Goal: Information Seeking & Learning: Learn about a topic

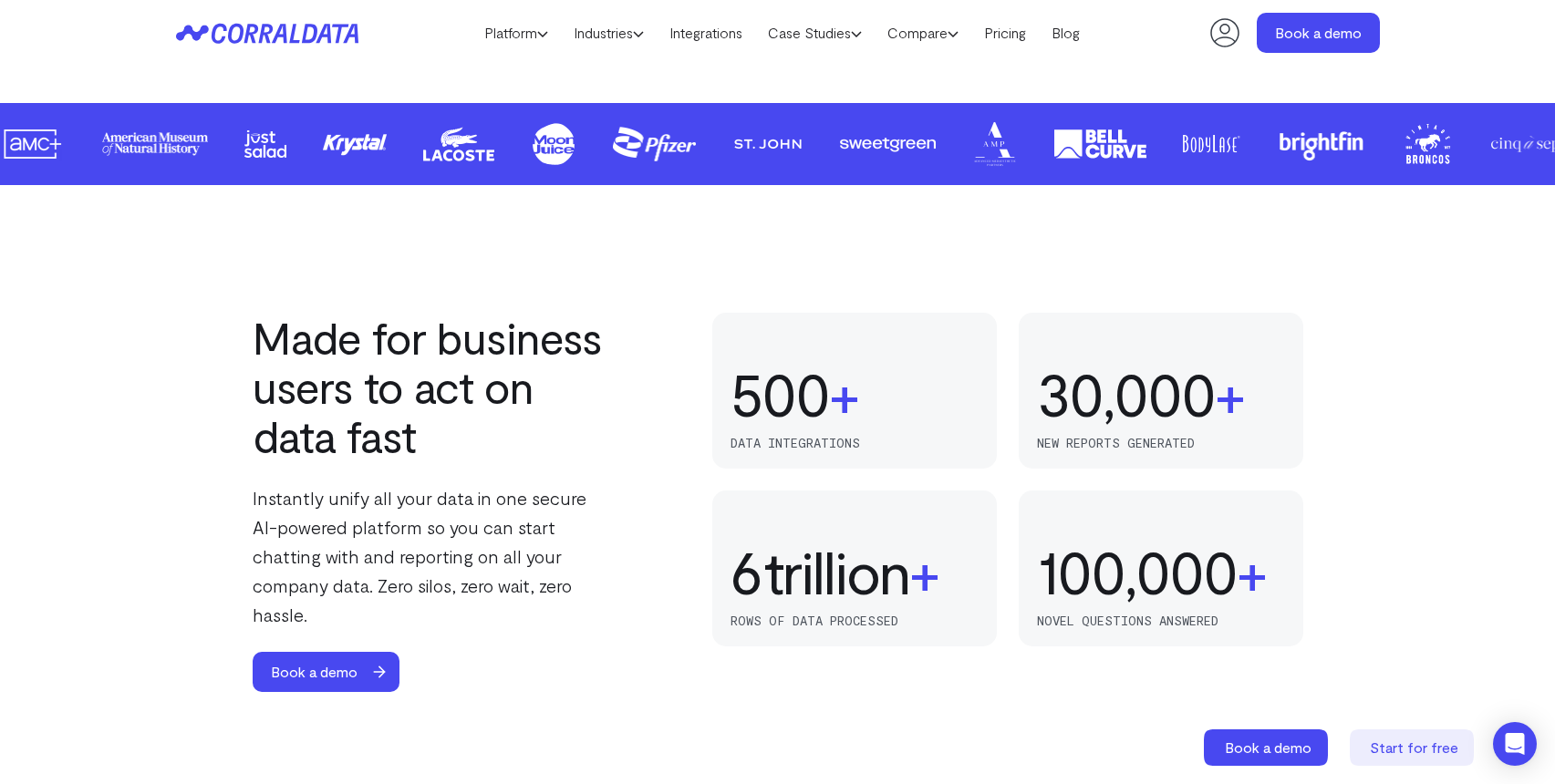
scroll to position [1063, 0]
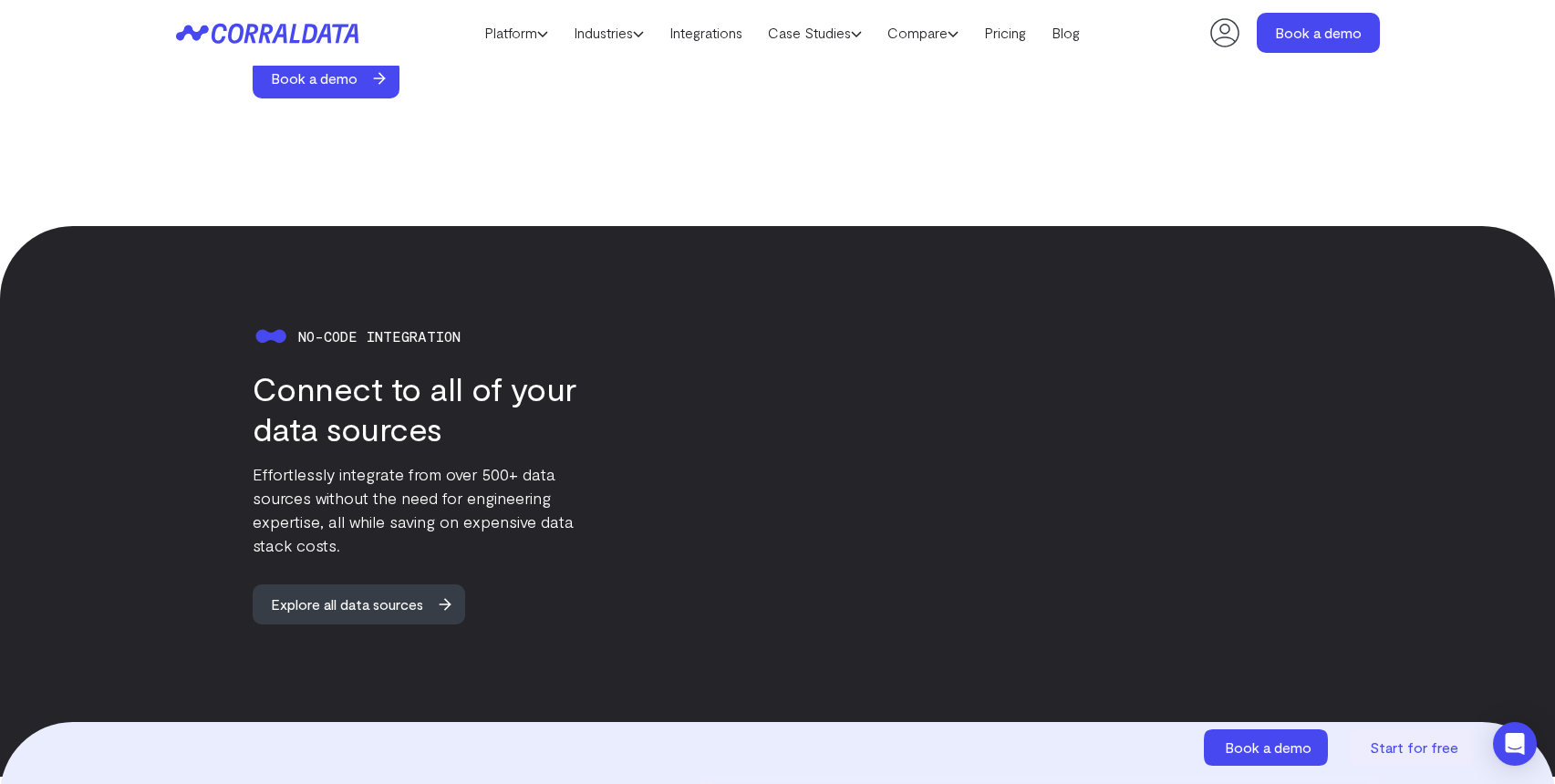
scroll to position [1733, 0]
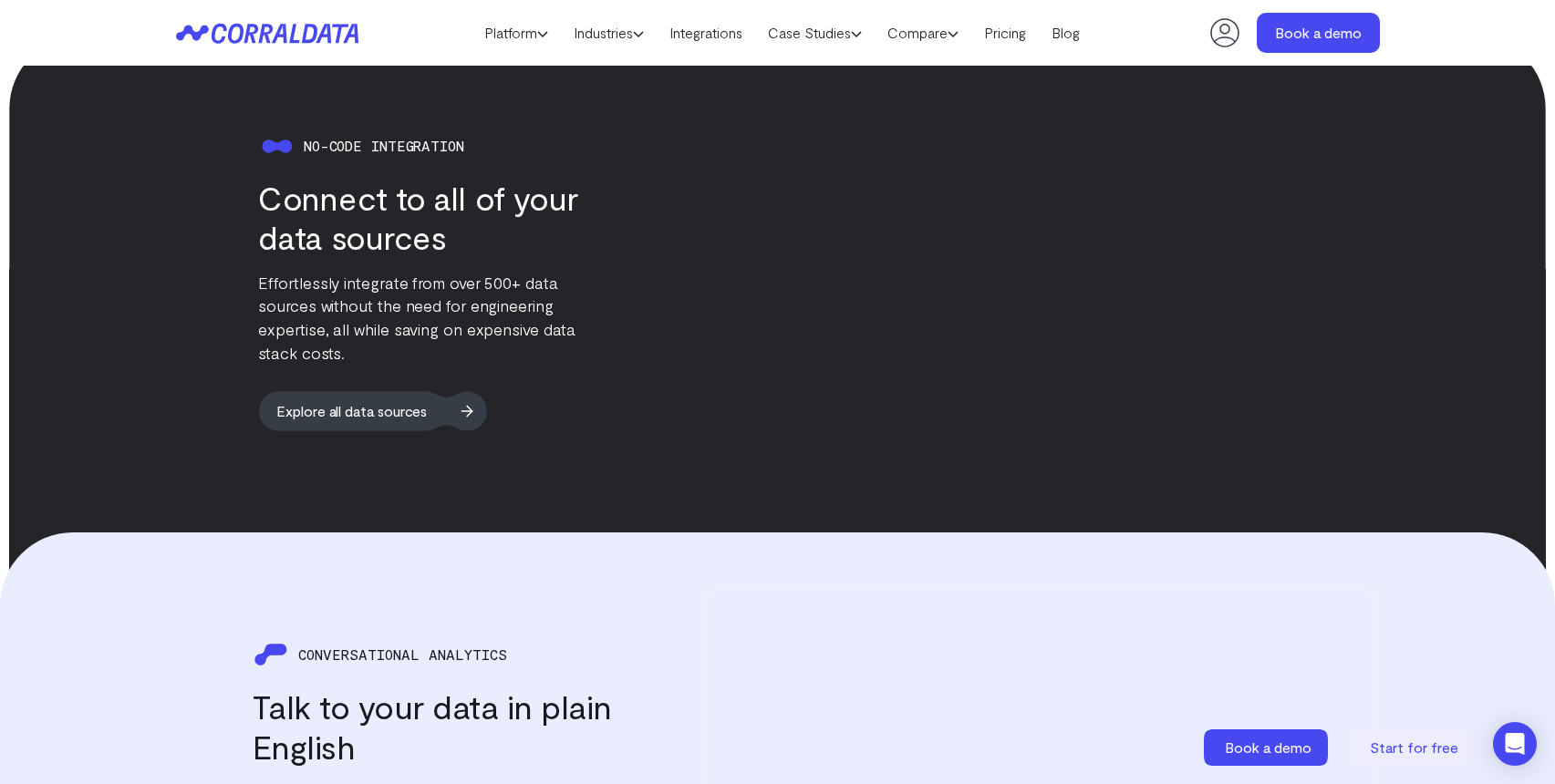
click at [350, 399] on span "Explore all data sources" at bounding box center [351, 410] width 186 height 39
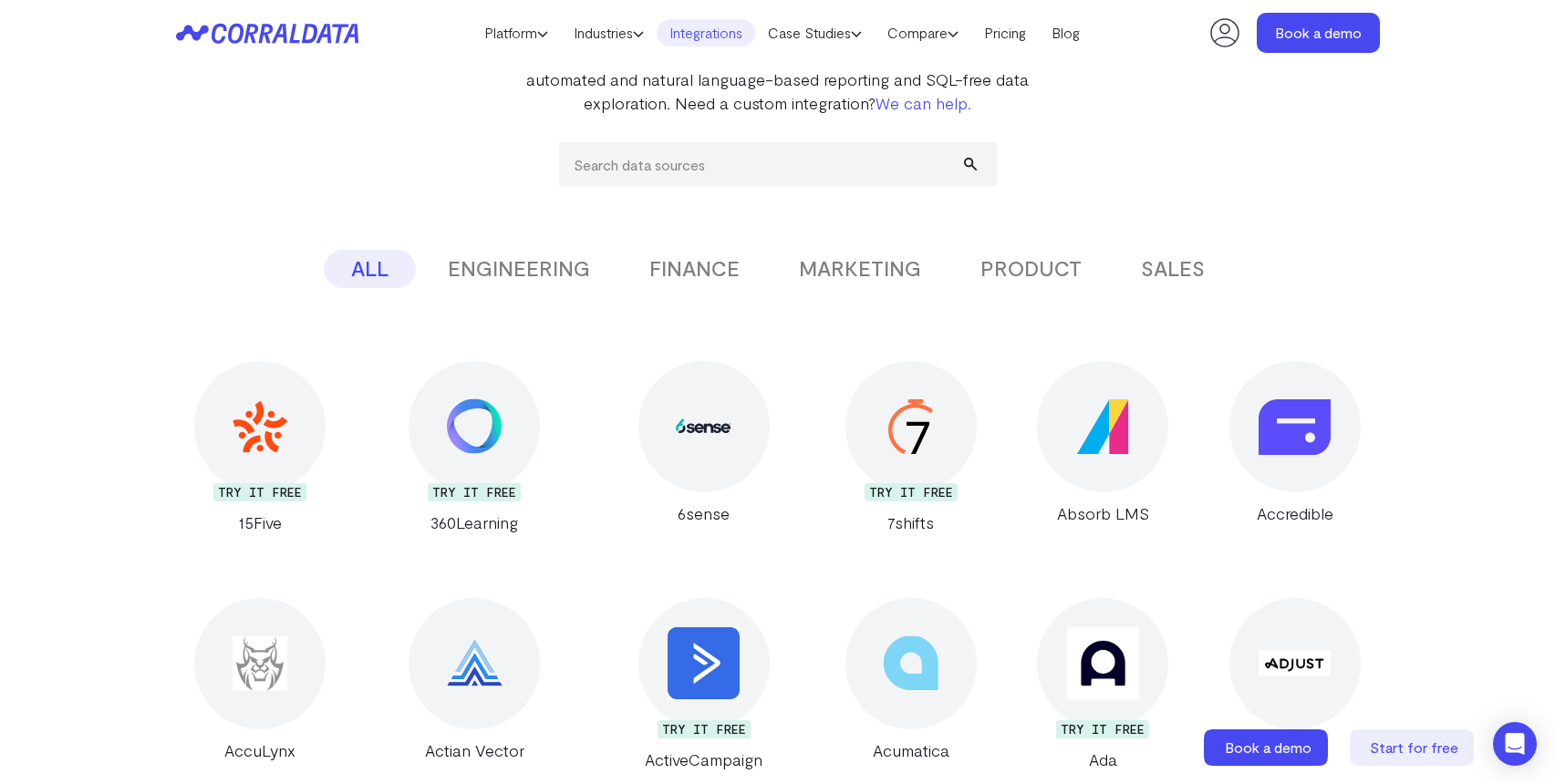
scroll to position [232, 0]
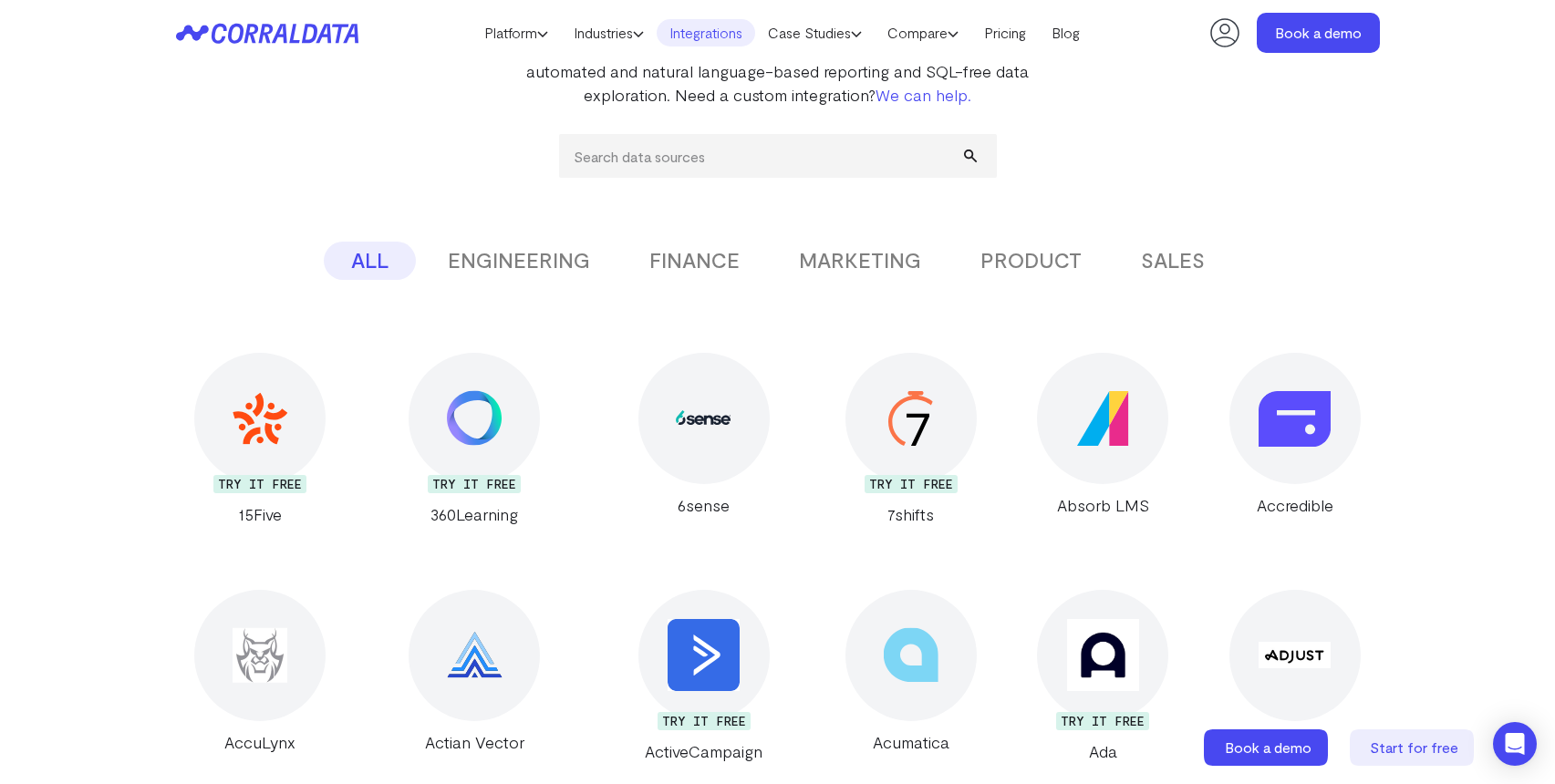
click at [529, 262] on button "ENGINEERING" at bounding box center [518, 260] width 197 height 38
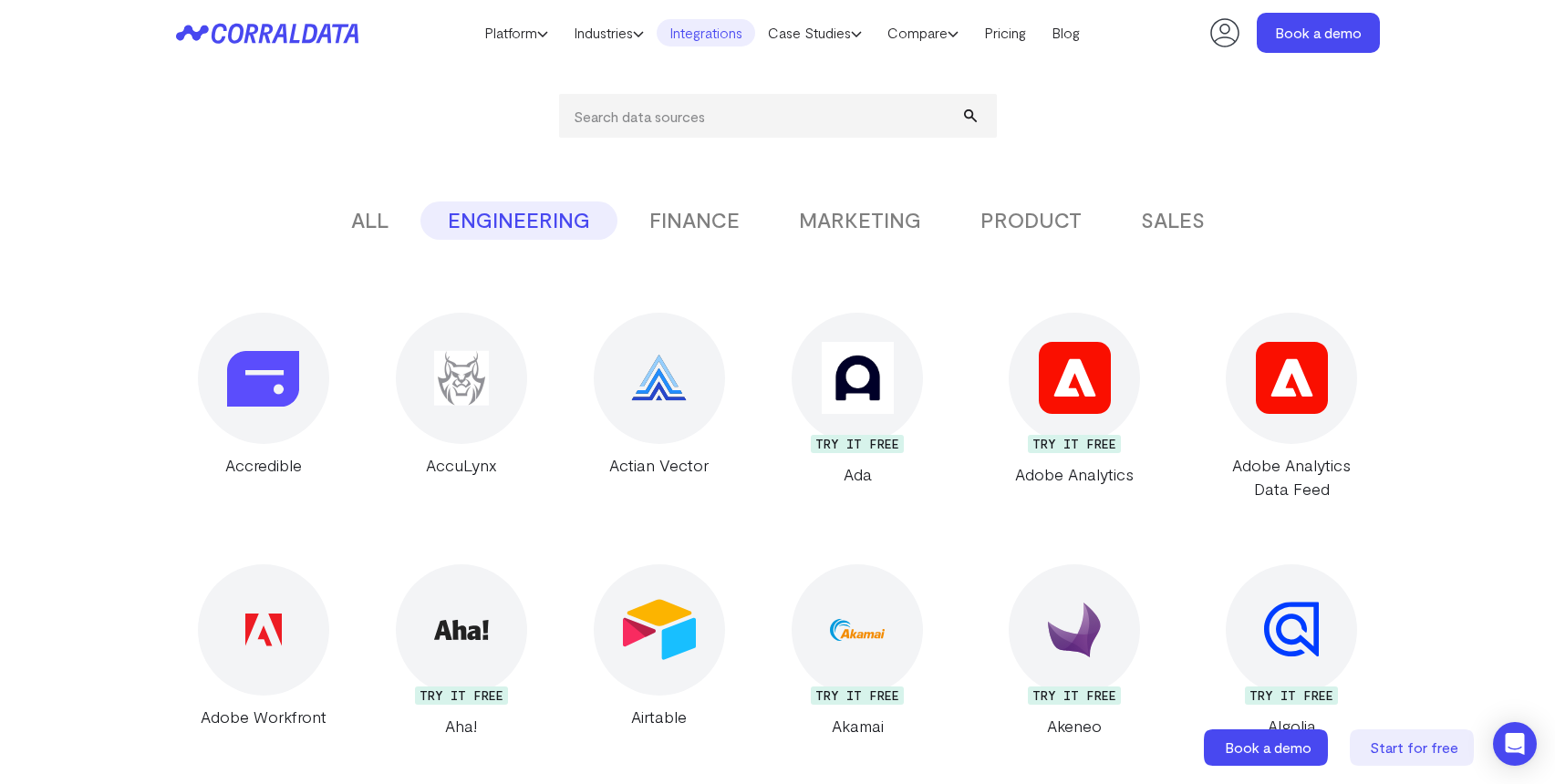
scroll to position [219, 0]
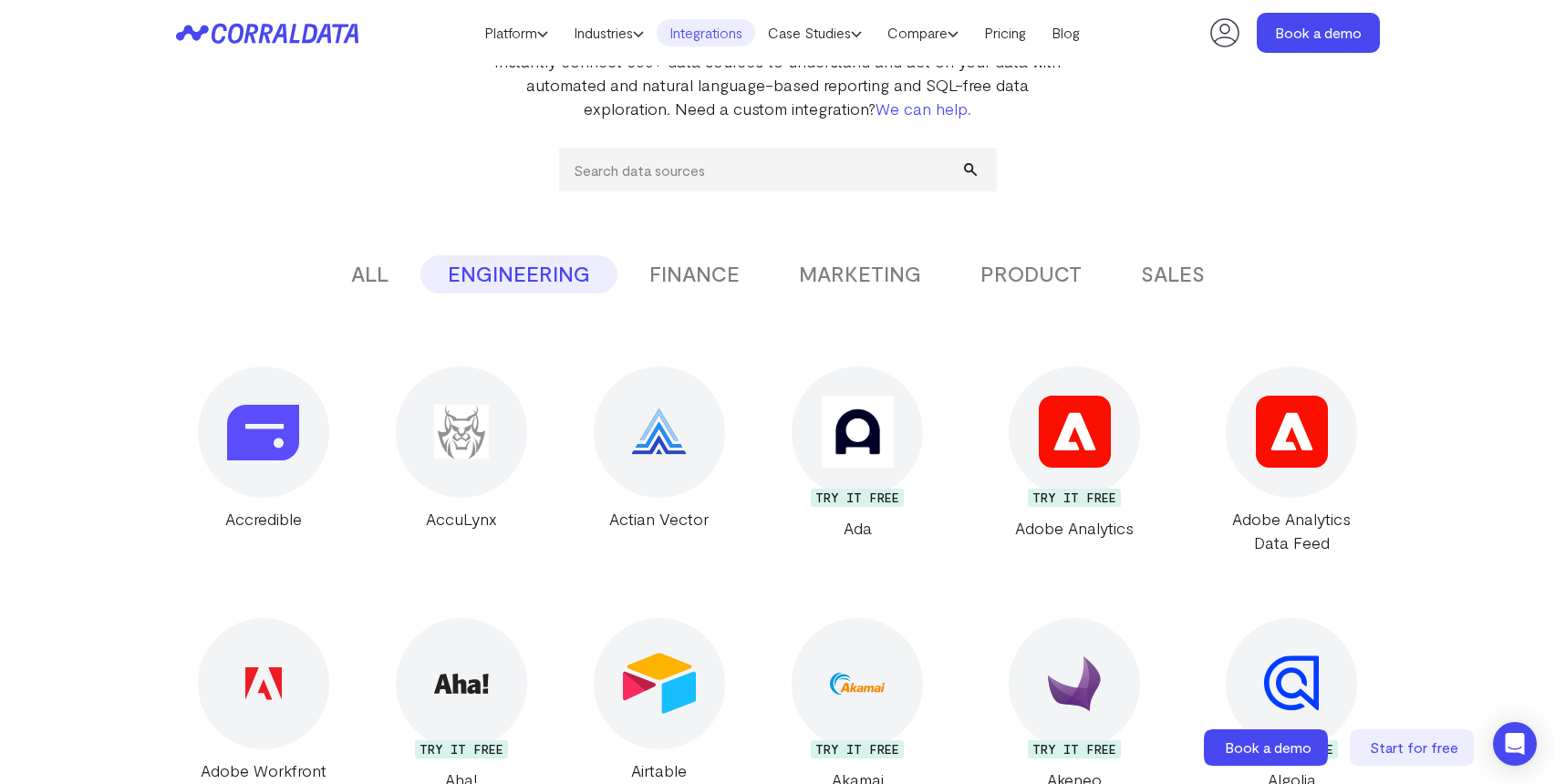
click at [1185, 272] on button "SALES" at bounding box center [1173, 274] width 118 height 38
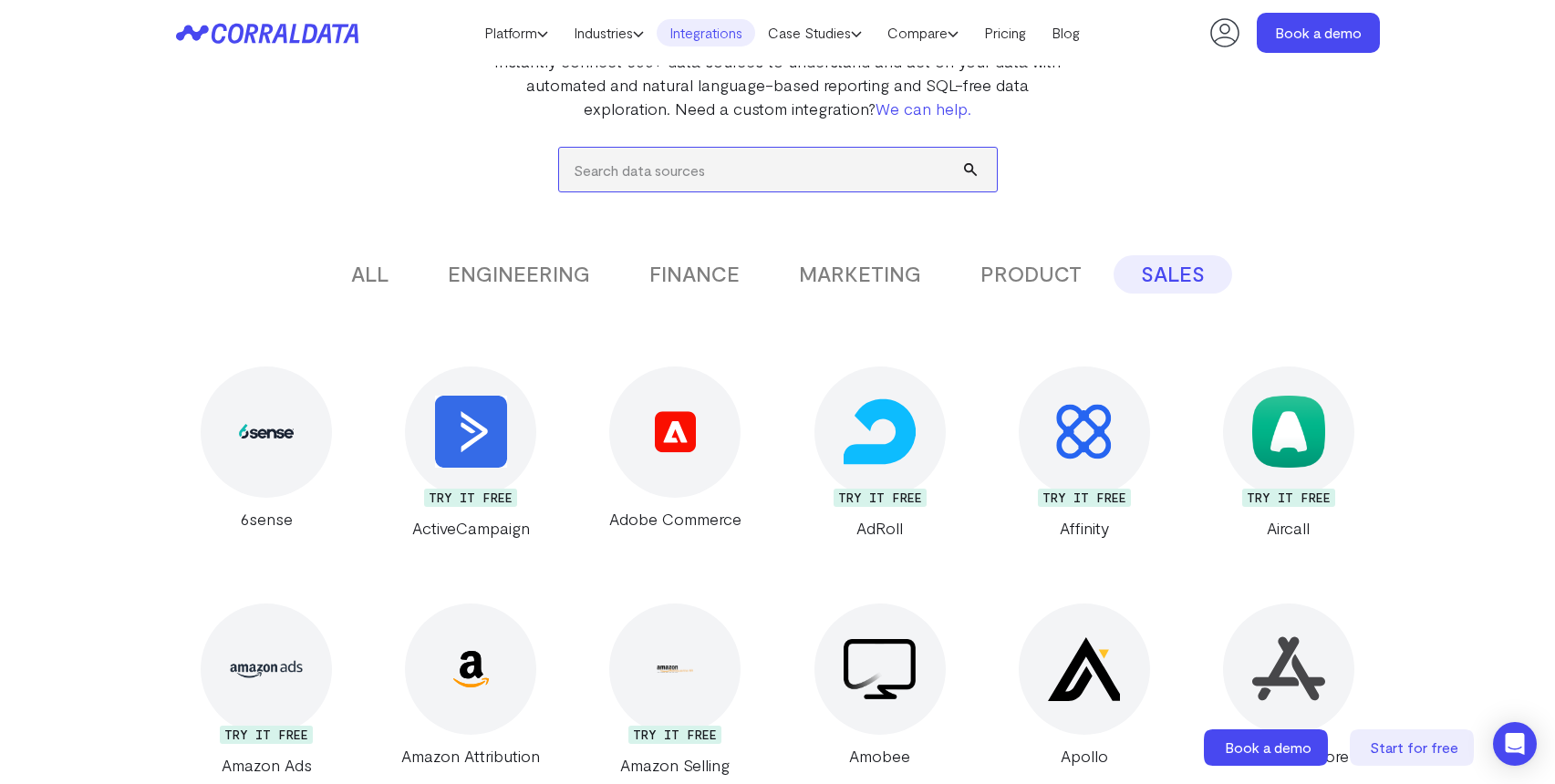
click at [793, 169] on input "search" at bounding box center [777, 169] width 438 height 43
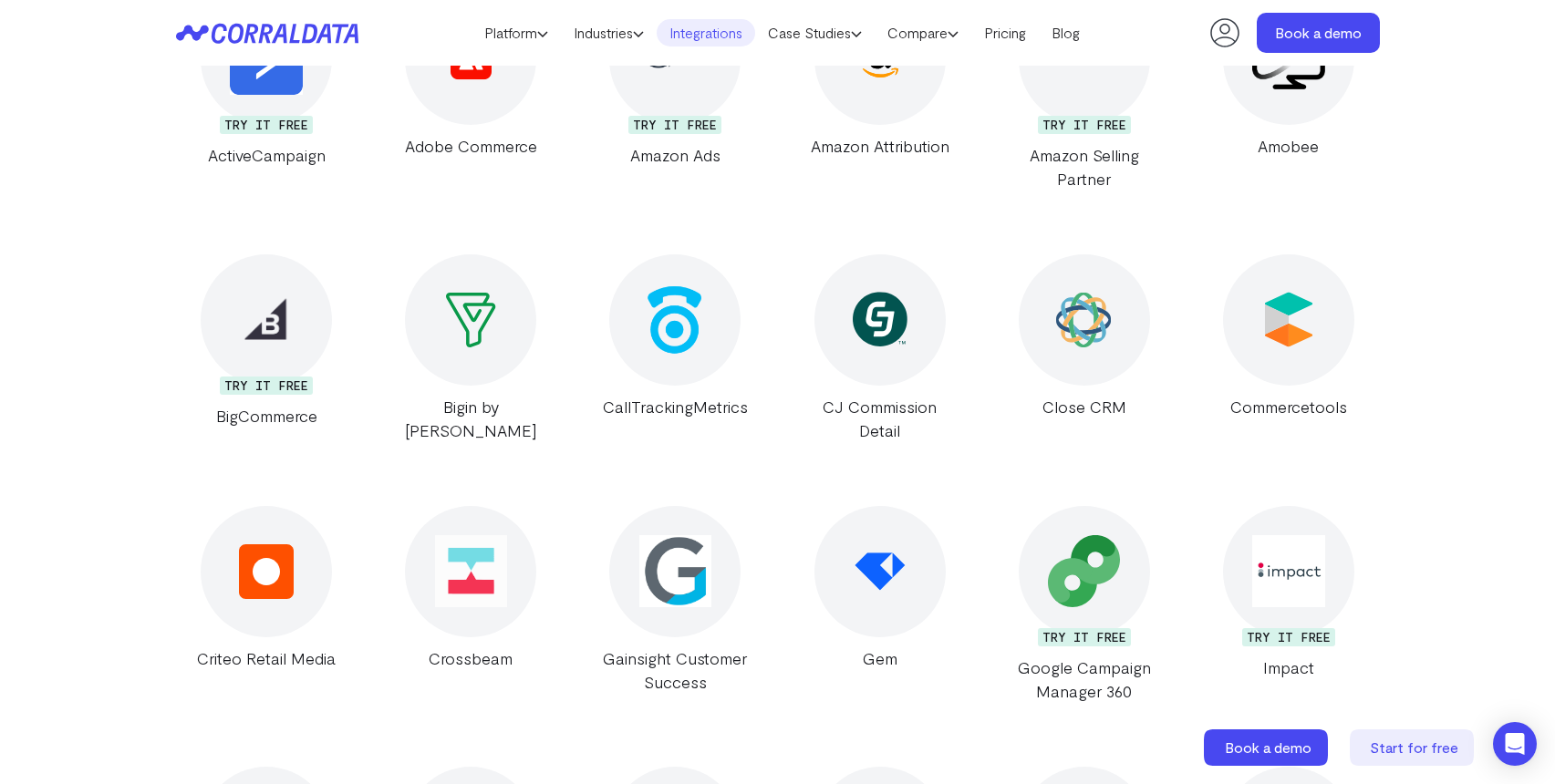
scroll to position [596, 0]
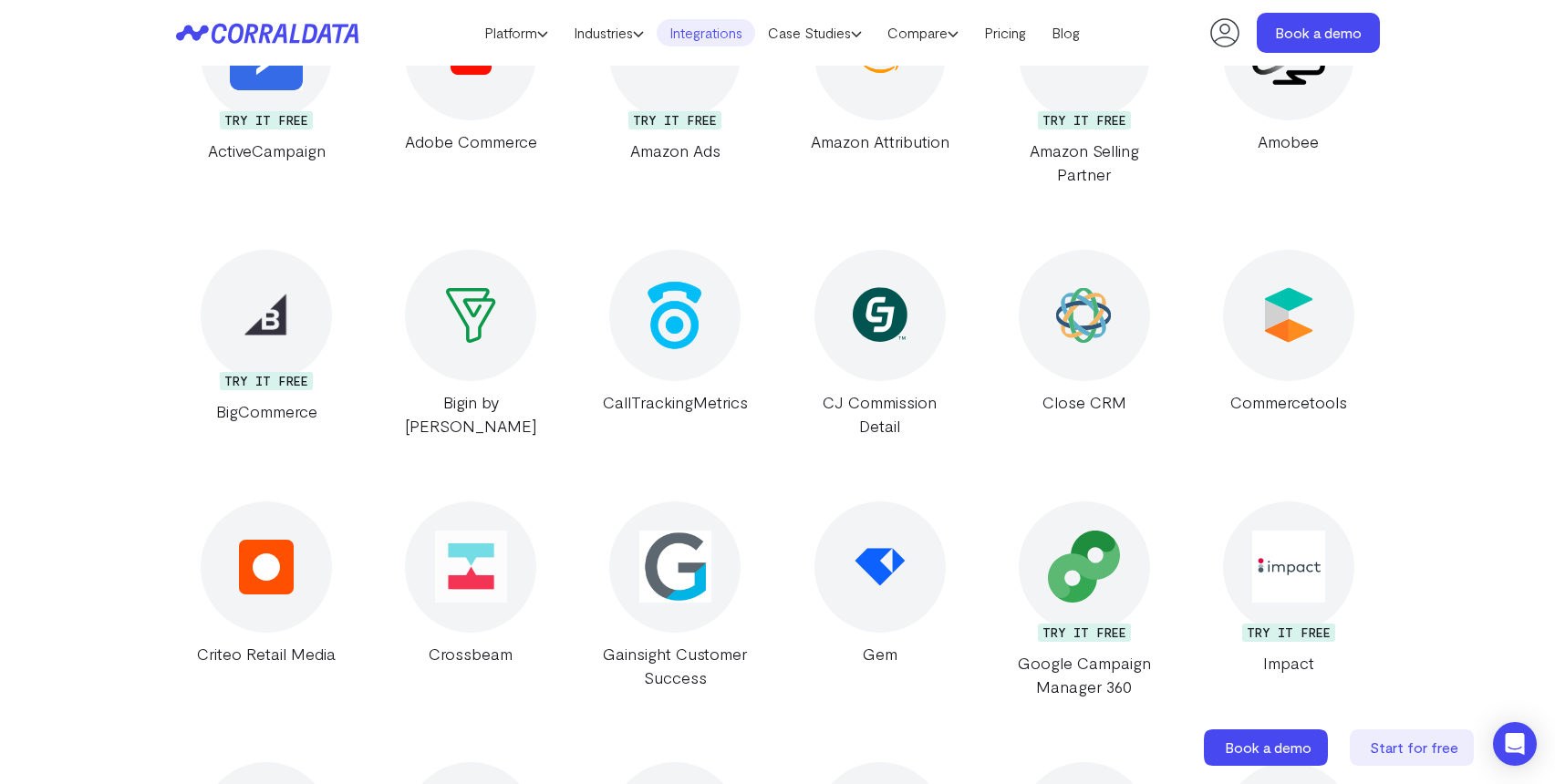
type input "m"
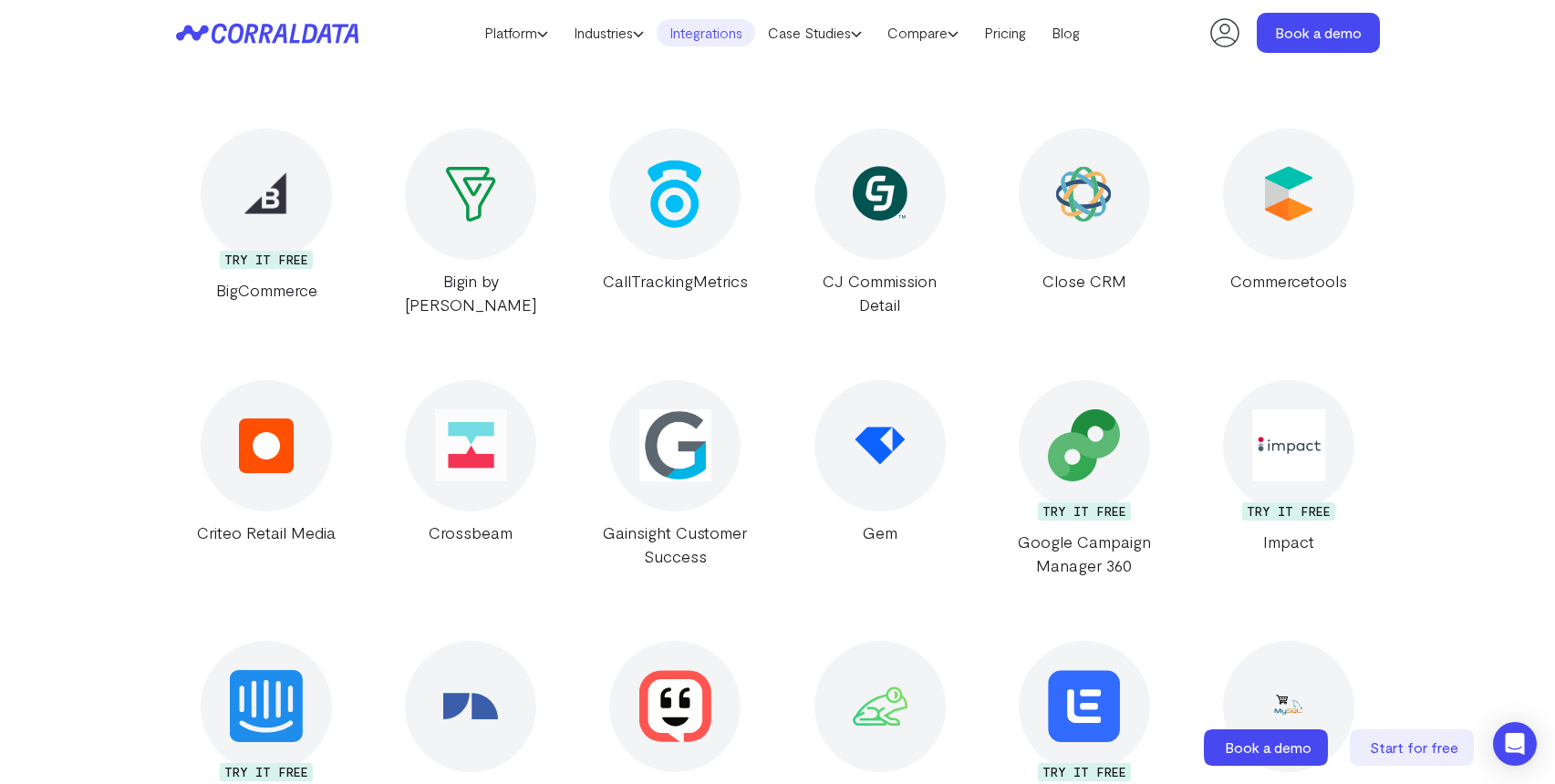
scroll to position [0, 0]
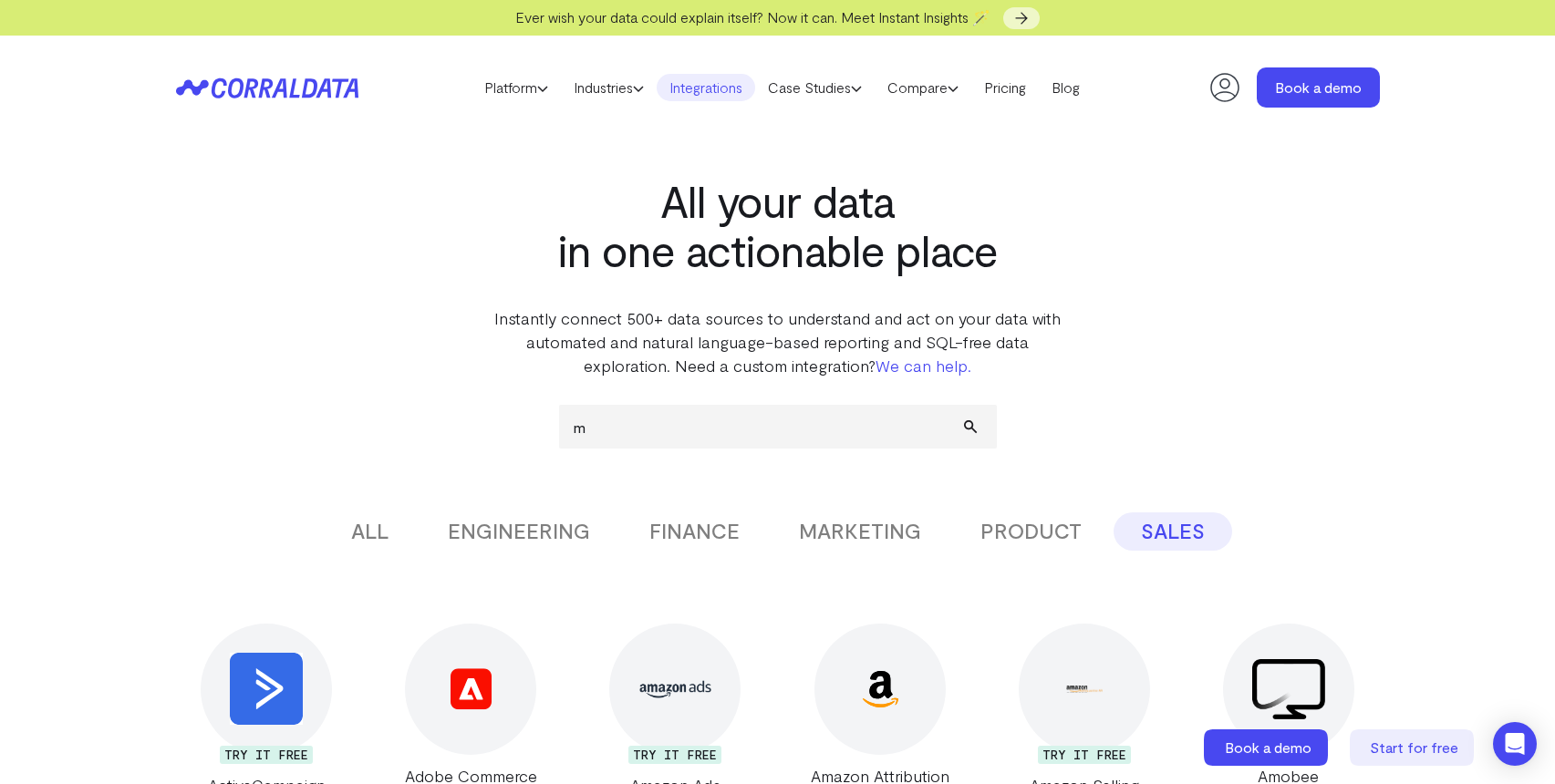
click at [1030, 544] on button "PRODUCT" at bounding box center [1030, 531] width 156 height 38
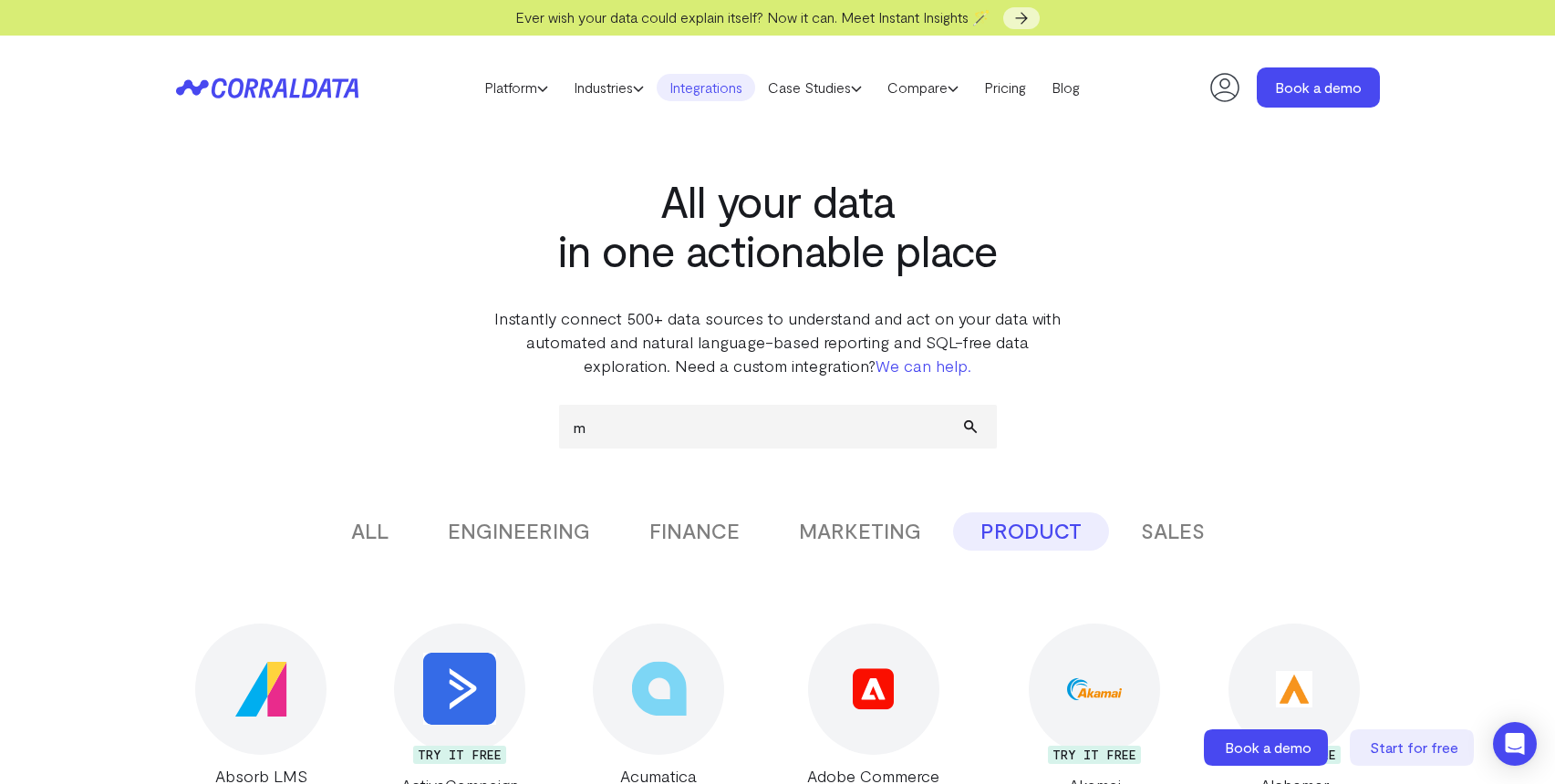
click at [889, 535] on button "MARKETING" at bounding box center [859, 531] width 177 height 38
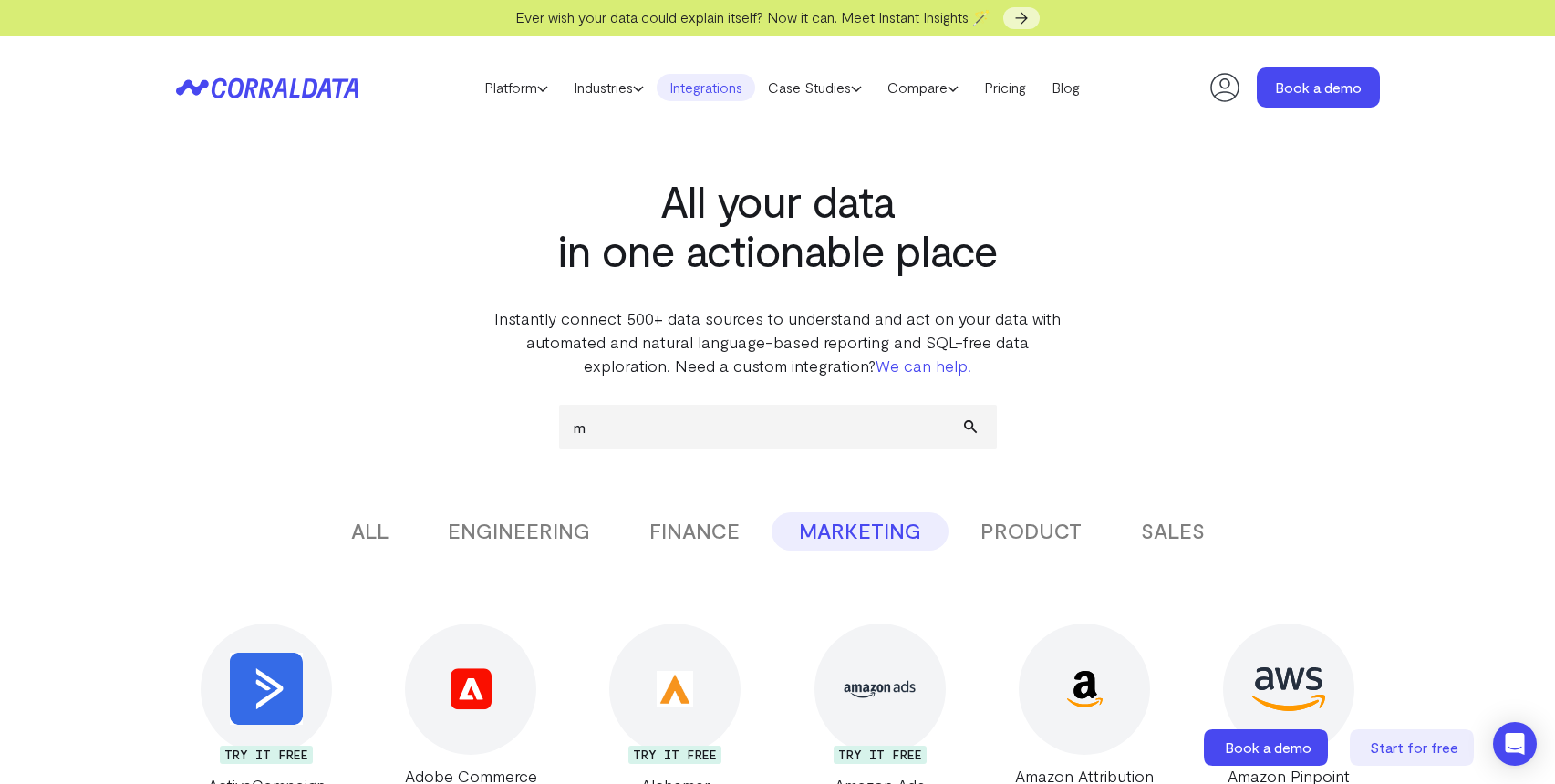
click at [746, 526] on button "FINANCE" at bounding box center [694, 531] width 145 height 38
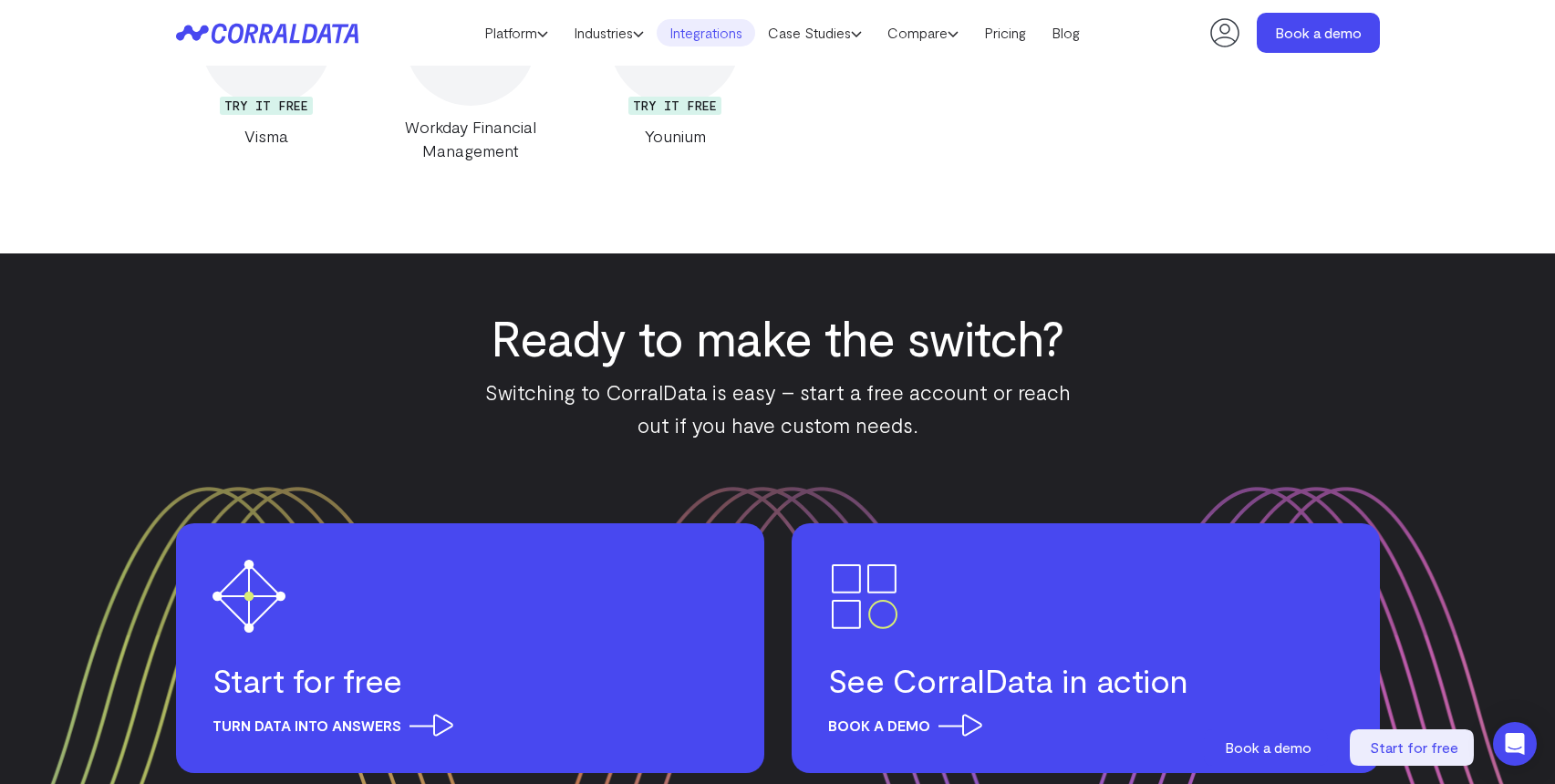
scroll to position [2651, 0]
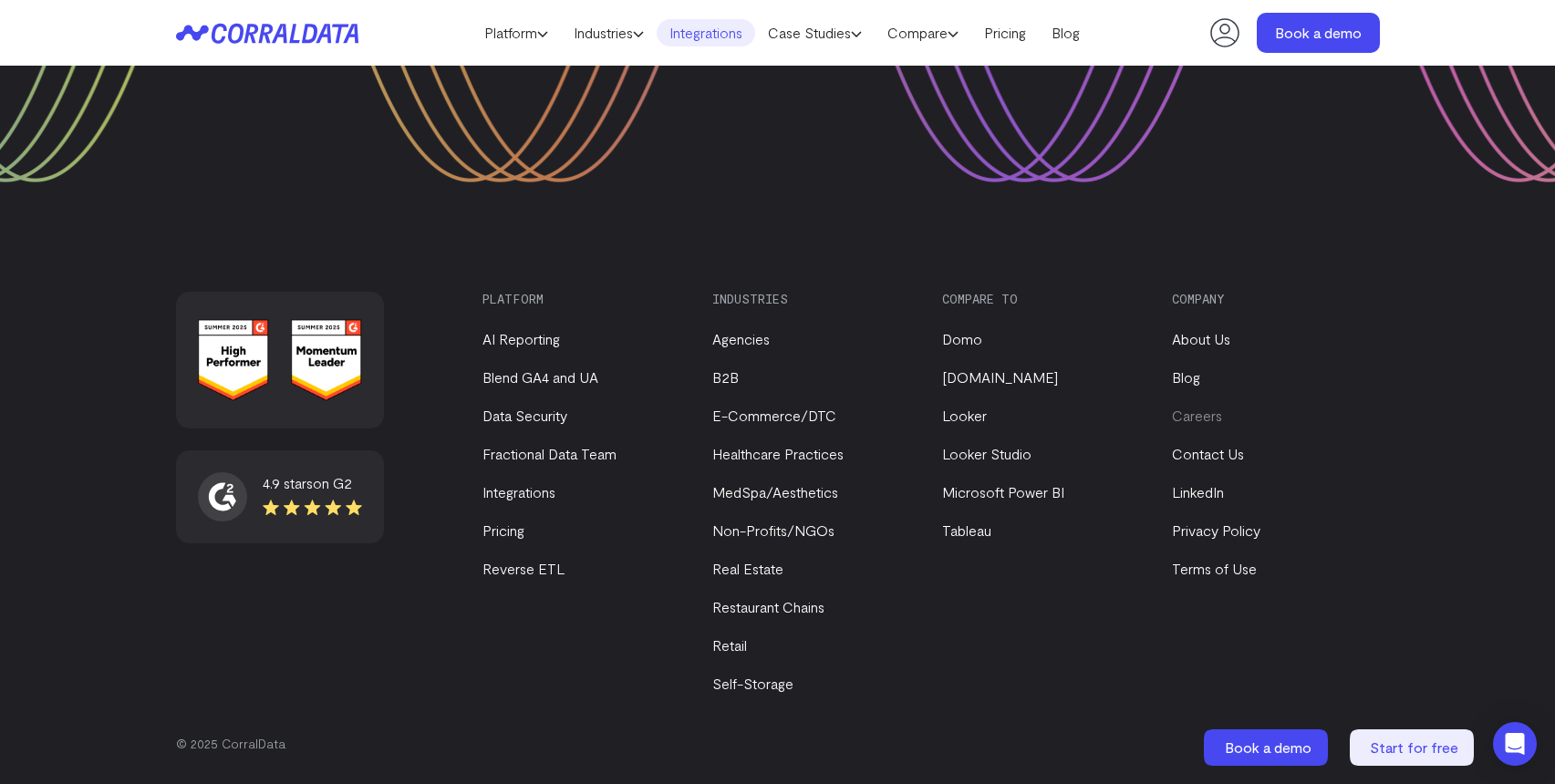
click at [1182, 417] on link "Careers" at bounding box center [1197, 415] width 50 height 18
